Goal: Task Accomplishment & Management: Use online tool/utility

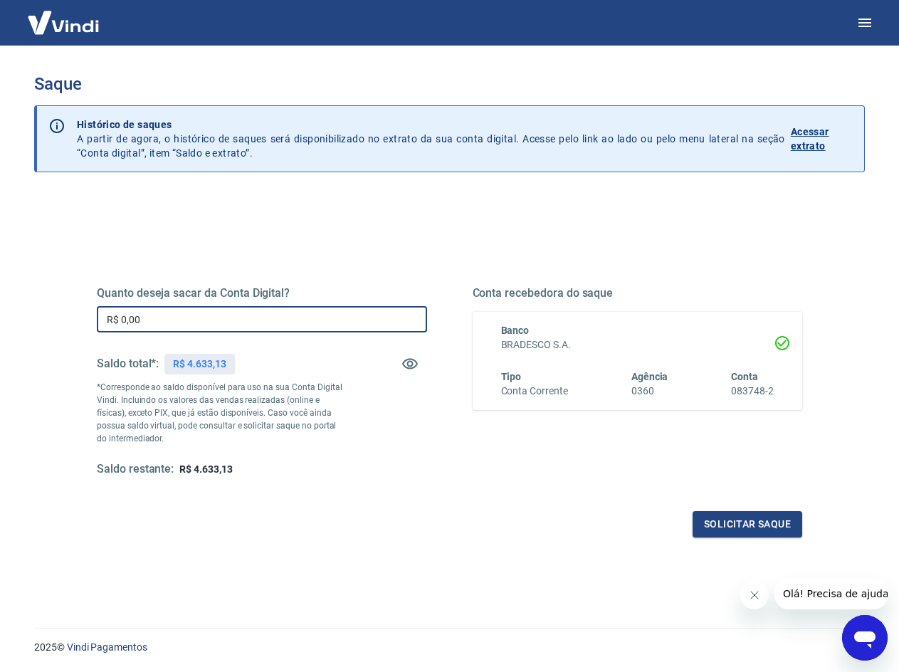
click at [223, 308] on input "R$ 0,00" at bounding box center [262, 319] width 330 height 26
type input "R$ 4.633,13"
click at [752, 513] on button "Solicitar saque" at bounding box center [747, 524] width 110 height 26
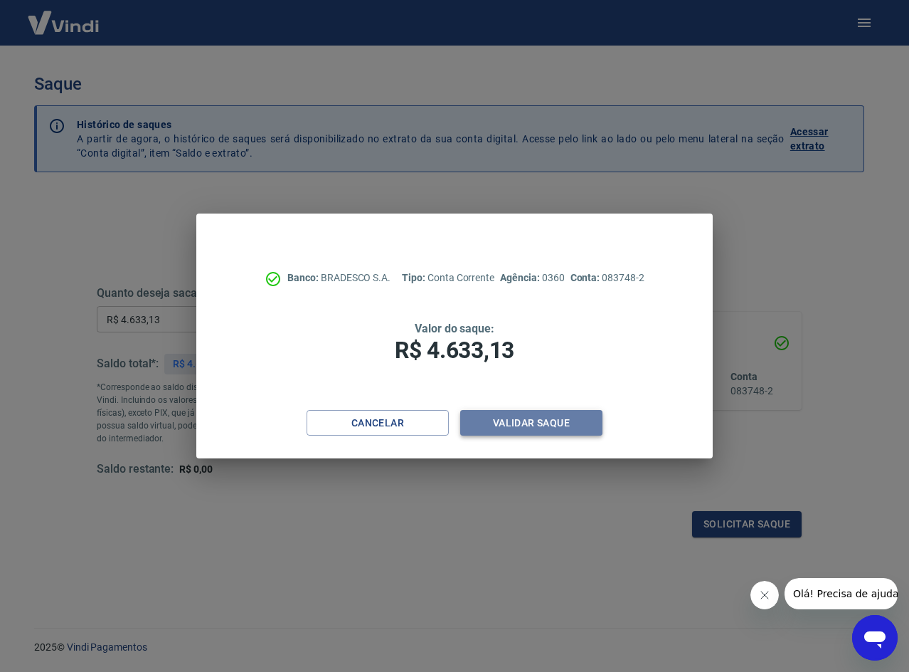
click at [504, 418] on button "Validar saque" at bounding box center [531, 423] width 142 height 26
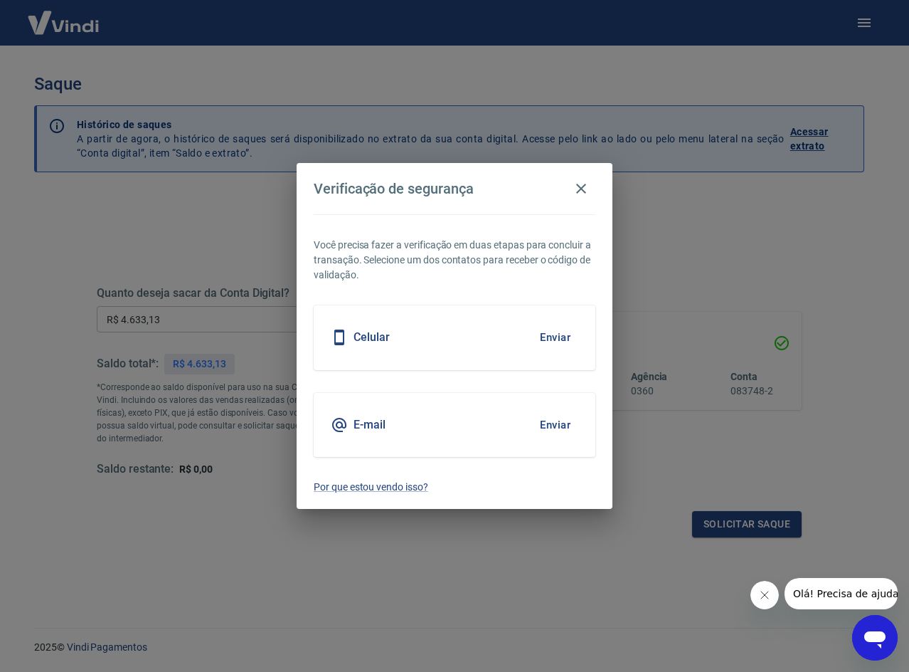
click at [552, 425] on button "Enviar" at bounding box center [555, 425] width 46 height 30
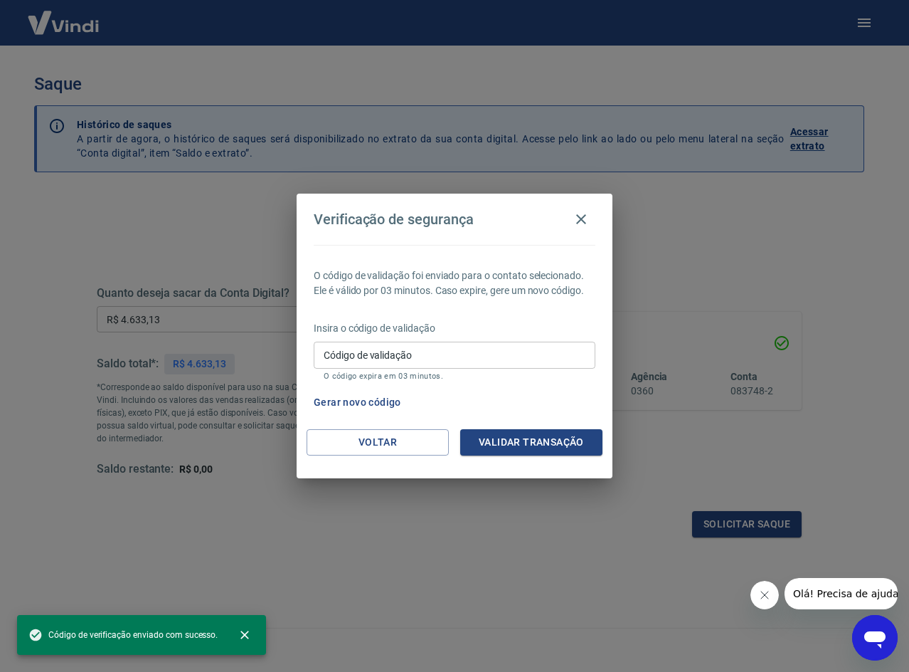
click at [472, 358] on input "Código de validação" at bounding box center [455, 355] width 282 height 26
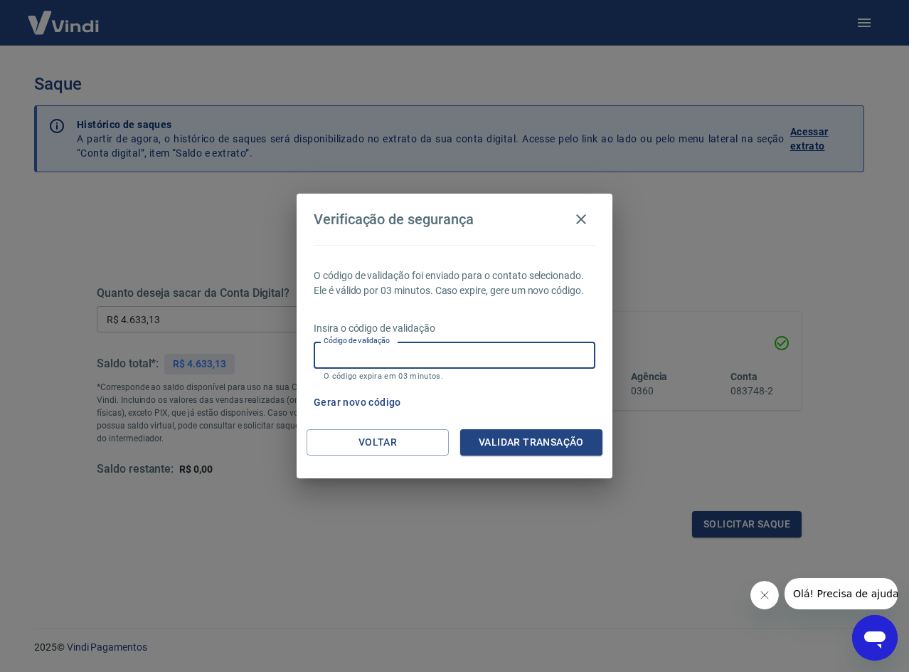
paste input "533226"
type input "533226"
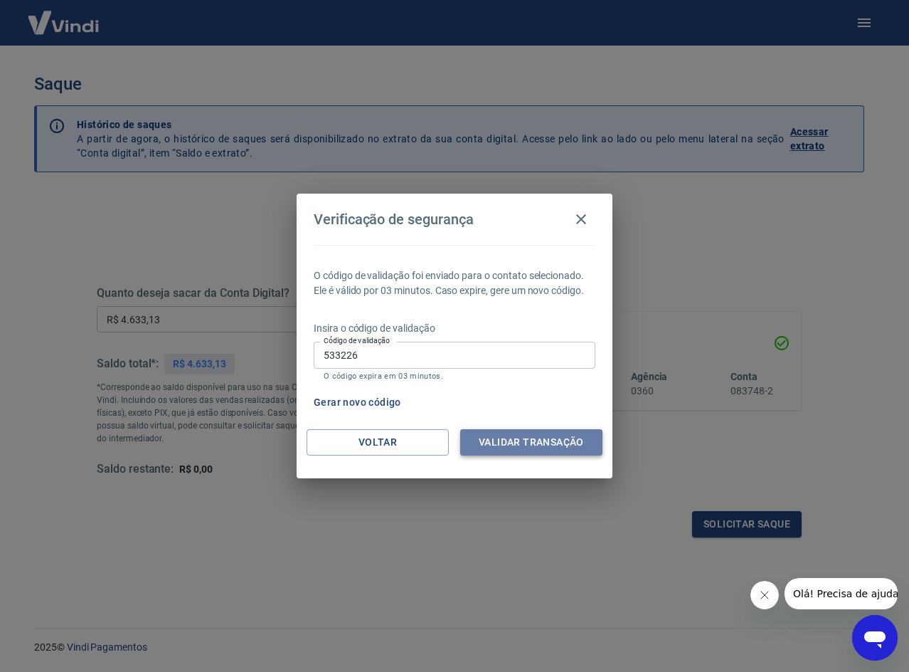
click at [537, 445] on button "Validar transação" at bounding box center [531, 442] width 142 height 26
